Goal: Task Accomplishment & Management: Use online tool/utility

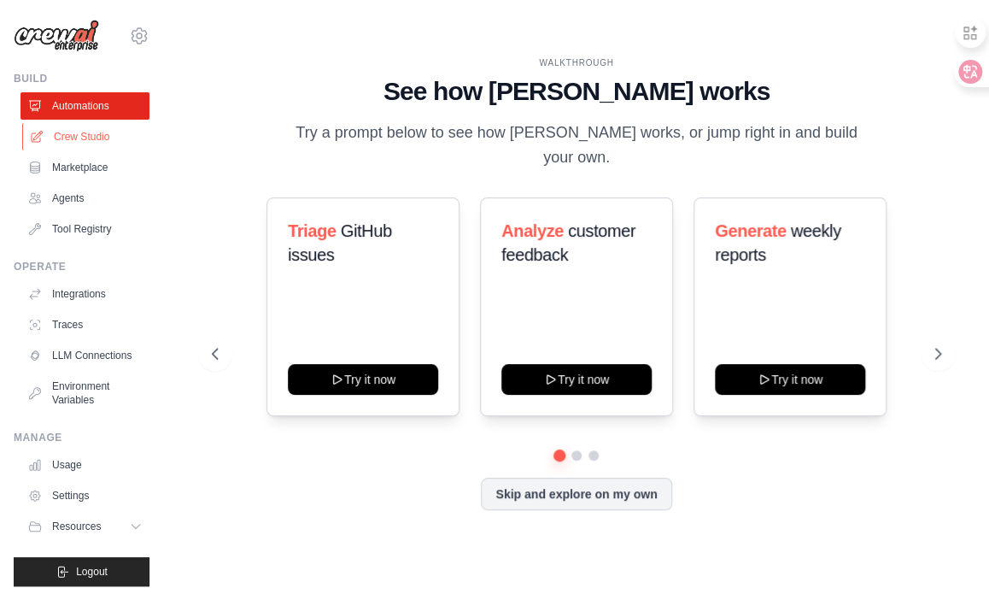
click at [79, 138] on link "Crew Studio" at bounding box center [86, 136] width 129 height 27
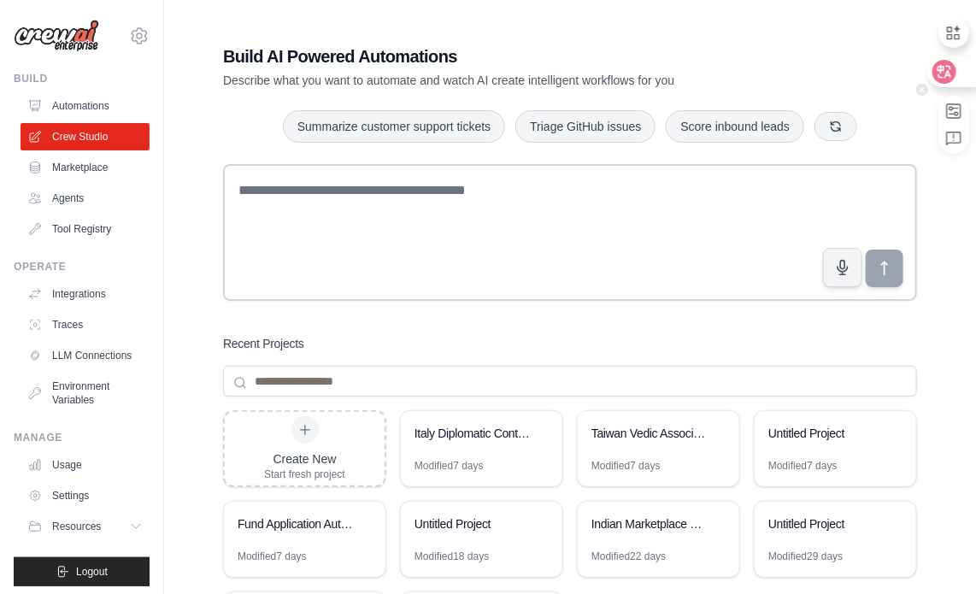
click at [947, 70] on icon at bounding box center [944, 72] width 15 height 14
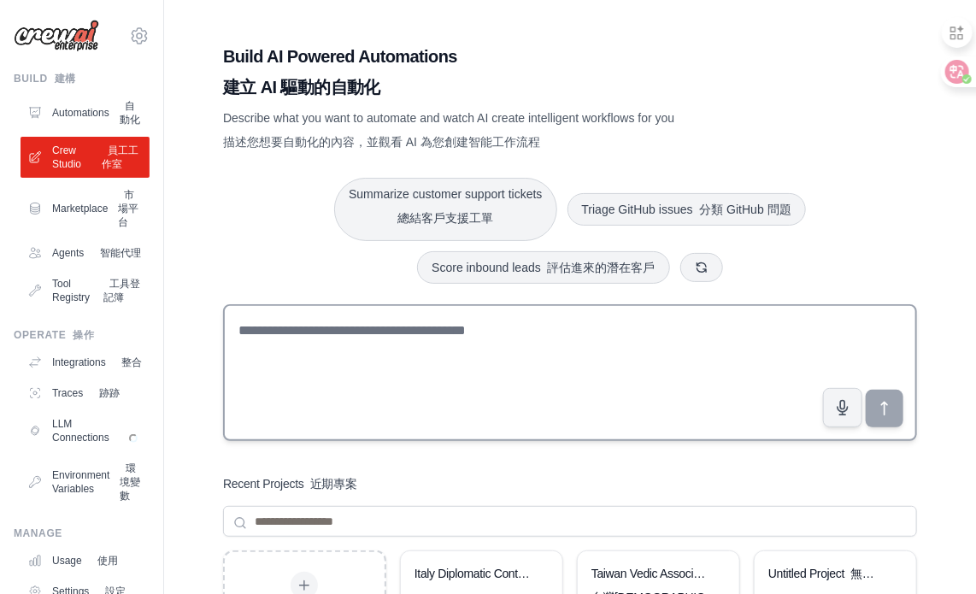
scroll to position [227, 0]
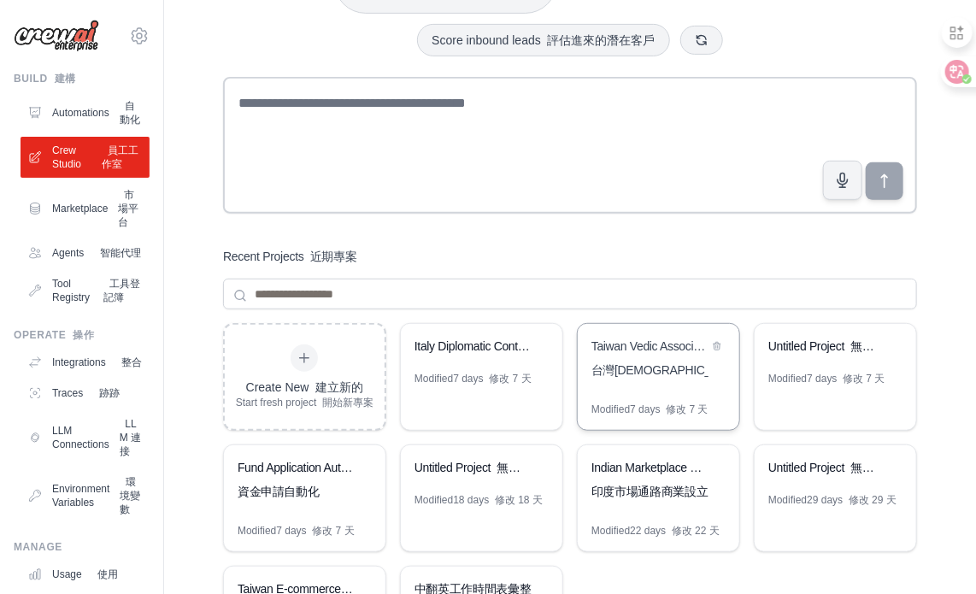
click at [673, 377] on font "台灣[DEMOGRAPHIC_DATA]資助研究與應用助理" at bounding box center [719, 370] width 256 height 14
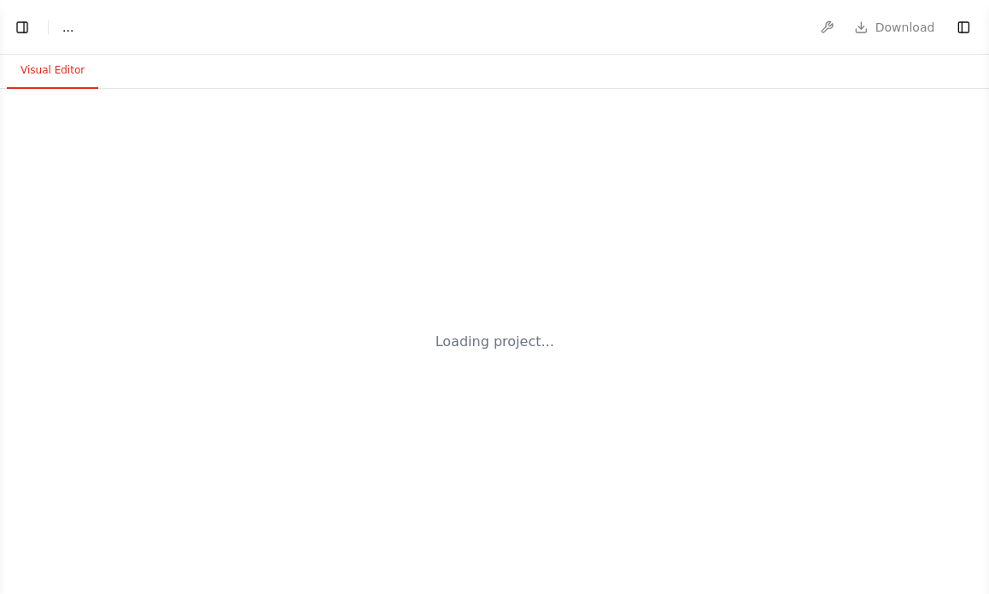
select select "****"
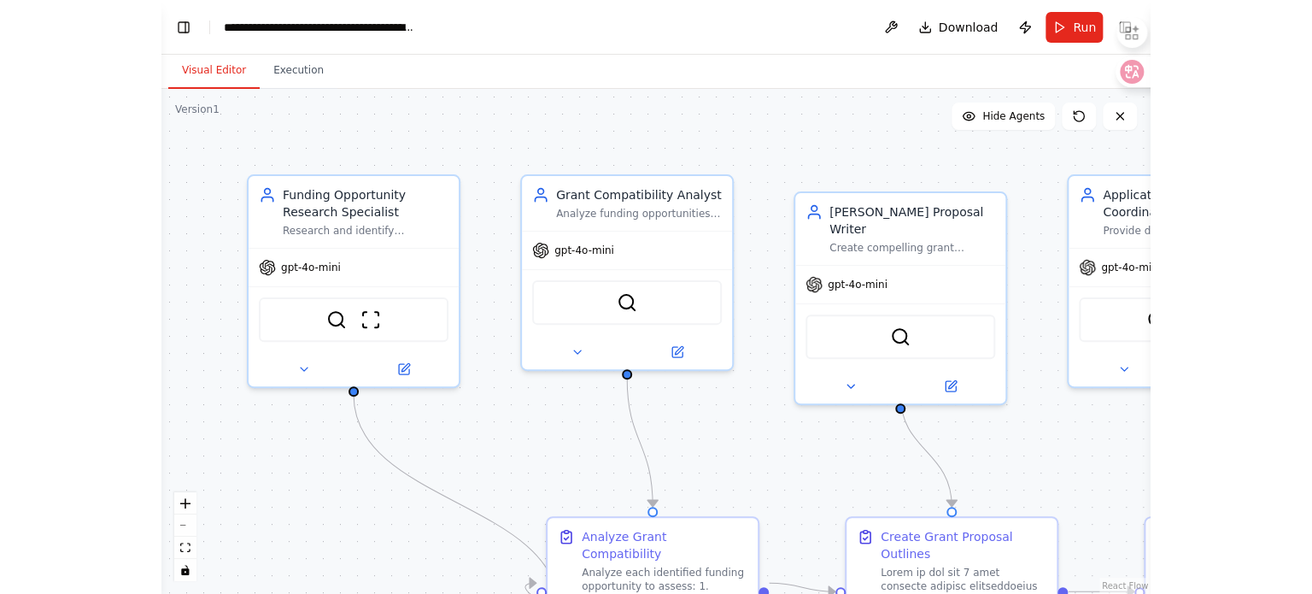
scroll to position [4219, 0]
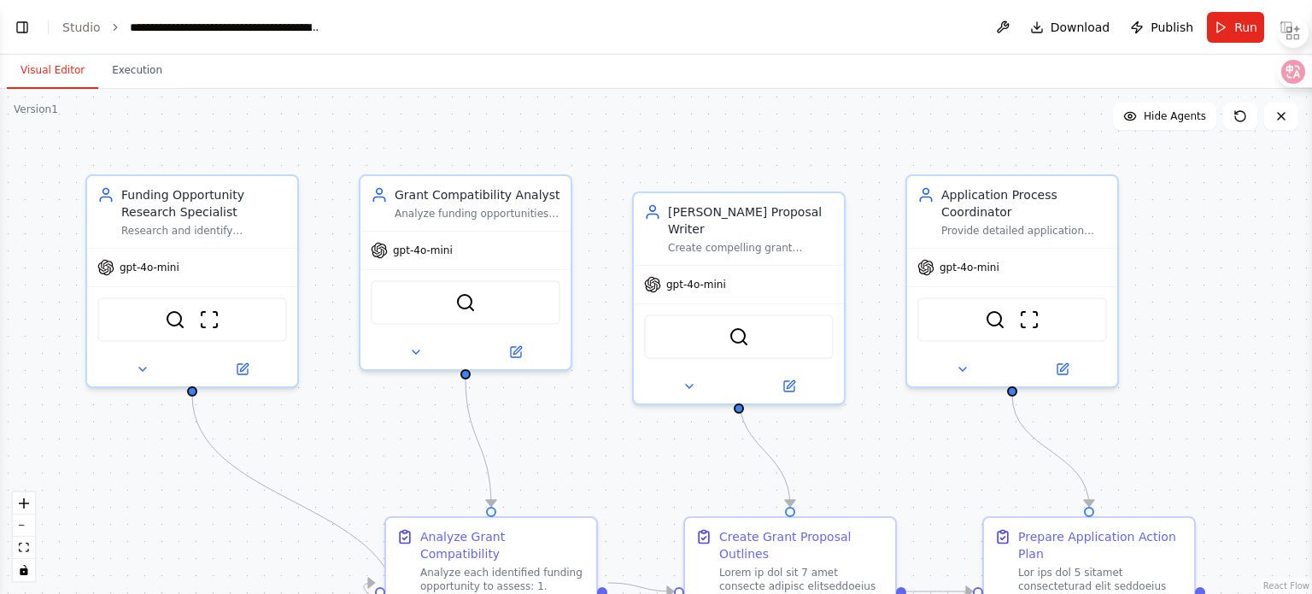
click at [20, 13] on header "**********" at bounding box center [656, 27] width 1312 height 55
click at [28, 30] on button "Toggle Left Sidebar" at bounding box center [22, 27] width 24 height 24
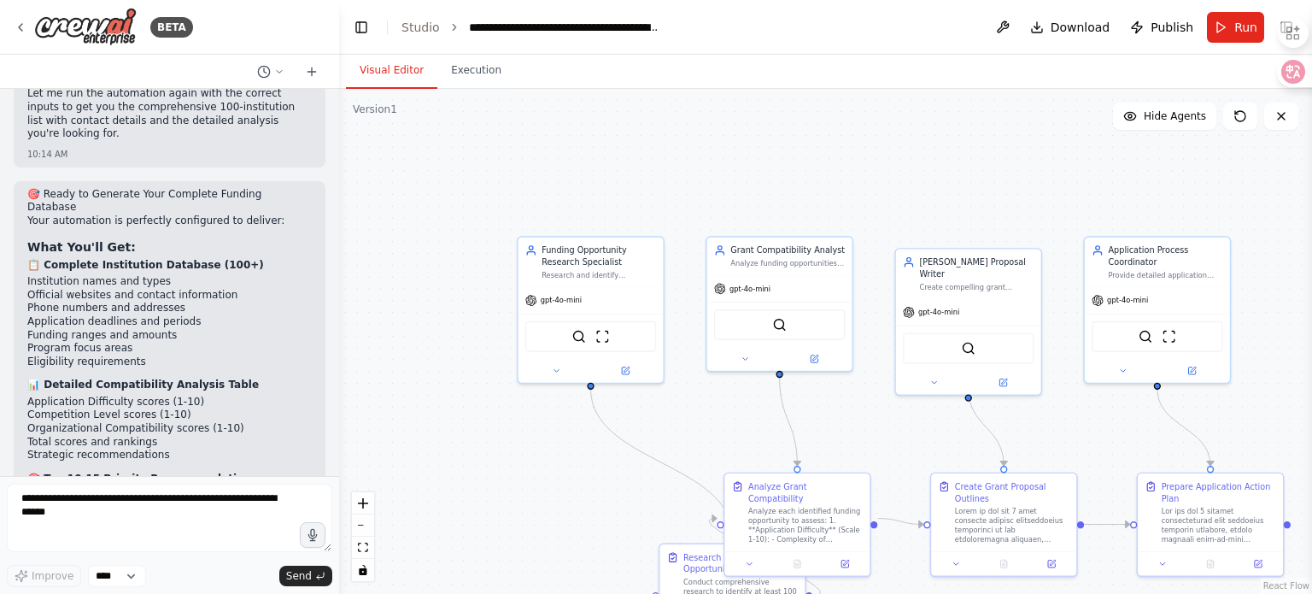
click at [325, 443] on div "在台灣申請基金 09:36 AM ▶ Thought process I'm specifically designed to help with CrewA…" at bounding box center [169, 282] width 339 height 387
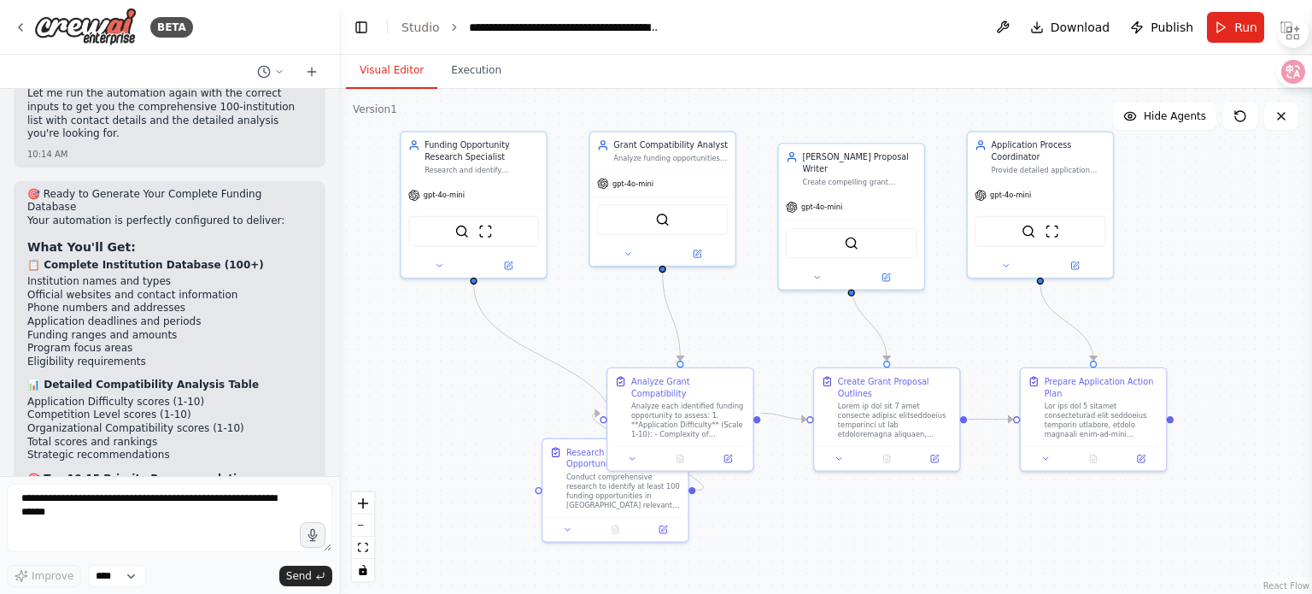
drag, startPoint x: 560, startPoint y: 448, endPoint x: 443, endPoint y: 343, distance: 157.3
click at [443, 343] on div ".deletable-edge-delete-btn { width: 20px; height: 20px; border: 0px solid #ffff…" at bounding box center [825, 341] width 973 height 505
